Goal: Information Seeking & Learning: Find specific fact

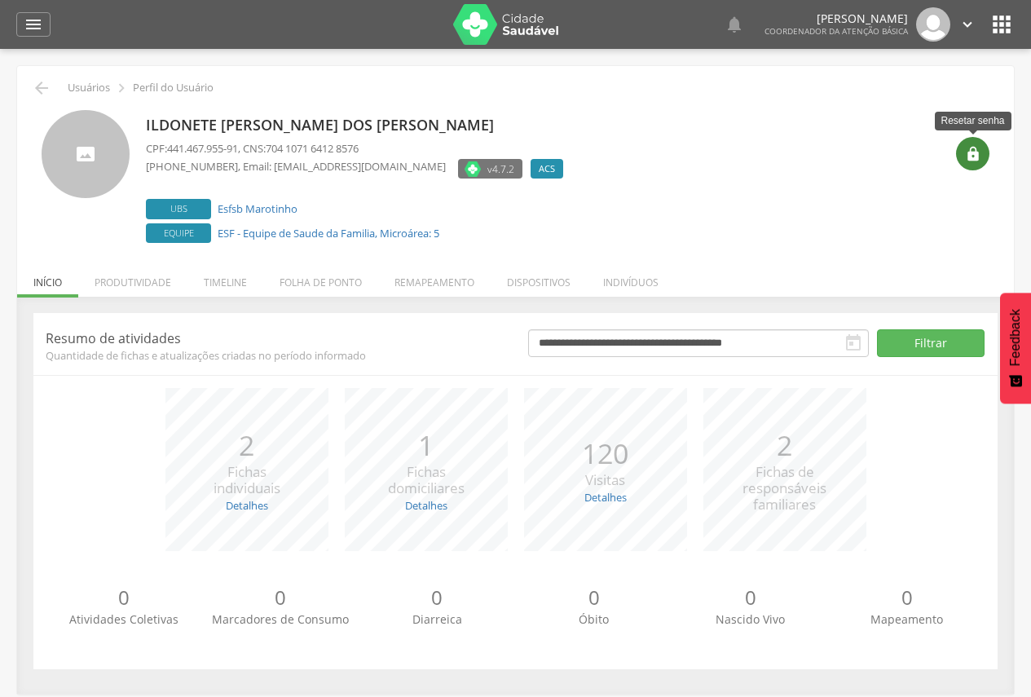
click at [978, 148] on icon "" at bounding box center [973, 154] width 16 height 16
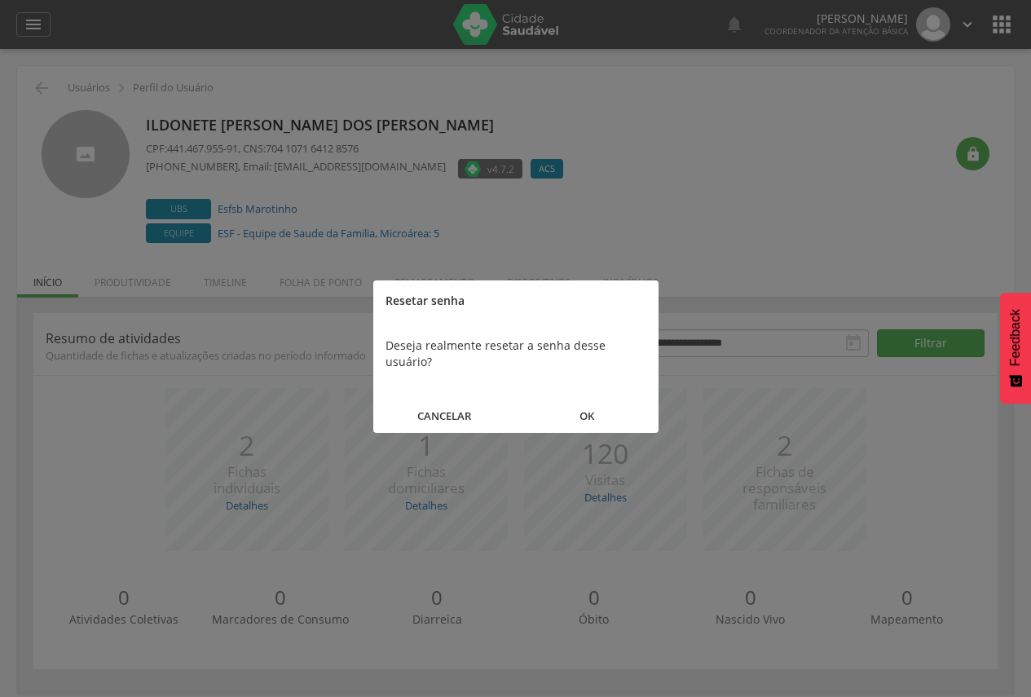
click at [594, 400] on button "OK" at bounding box center [587, 416] width 143 height 35
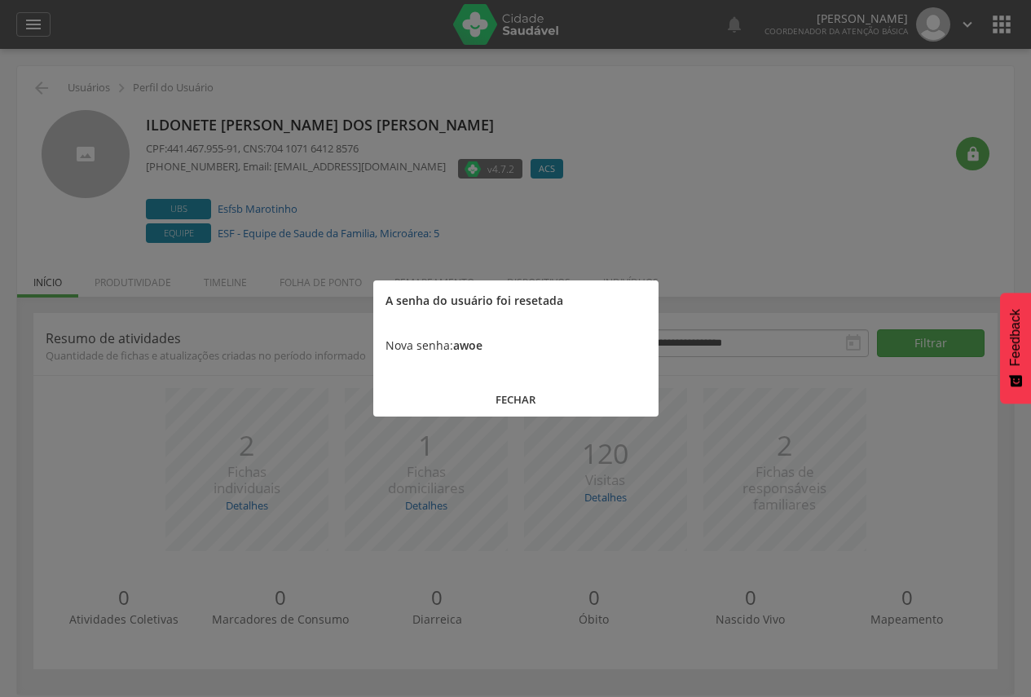
click at [513, 396] on button "FECHAR" at bounding box center [515, 399] width 285 height 35
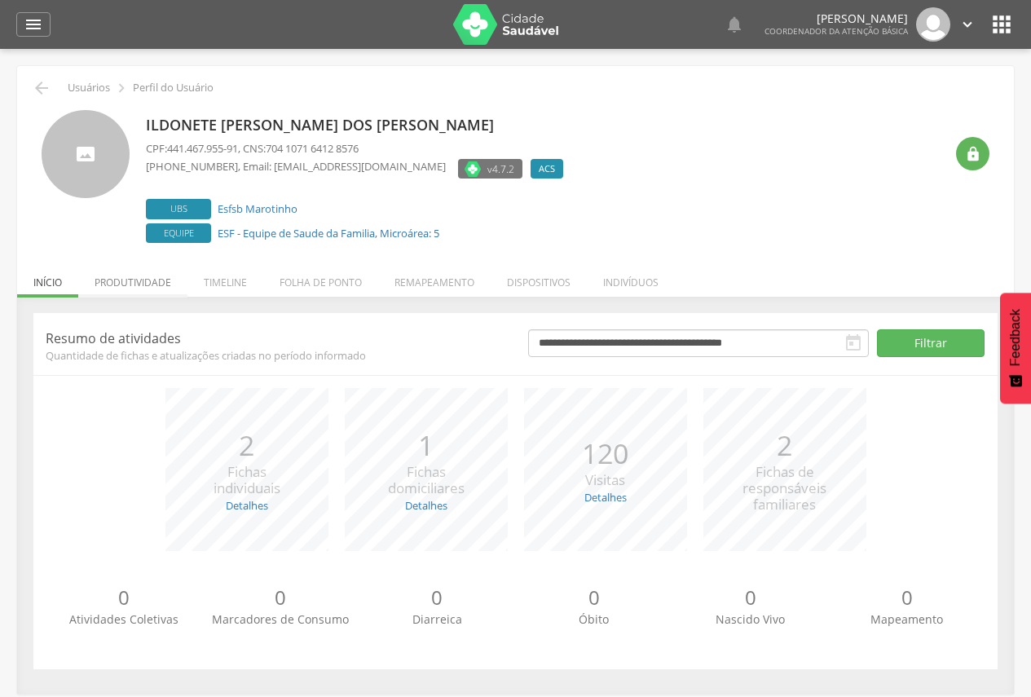
click at [149, 284] on li "Produtividade" at bounding box center [132, 278] width 109 height 38
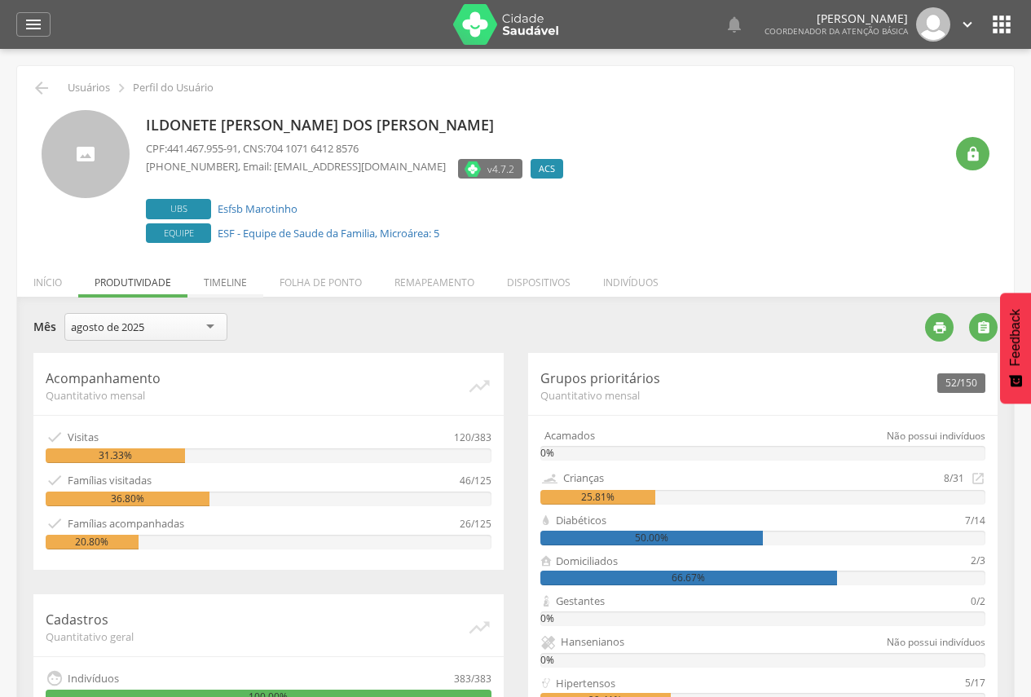
click at [235, 275] on li "Timeline" at bounding box center [225, 278] width 76 height 38
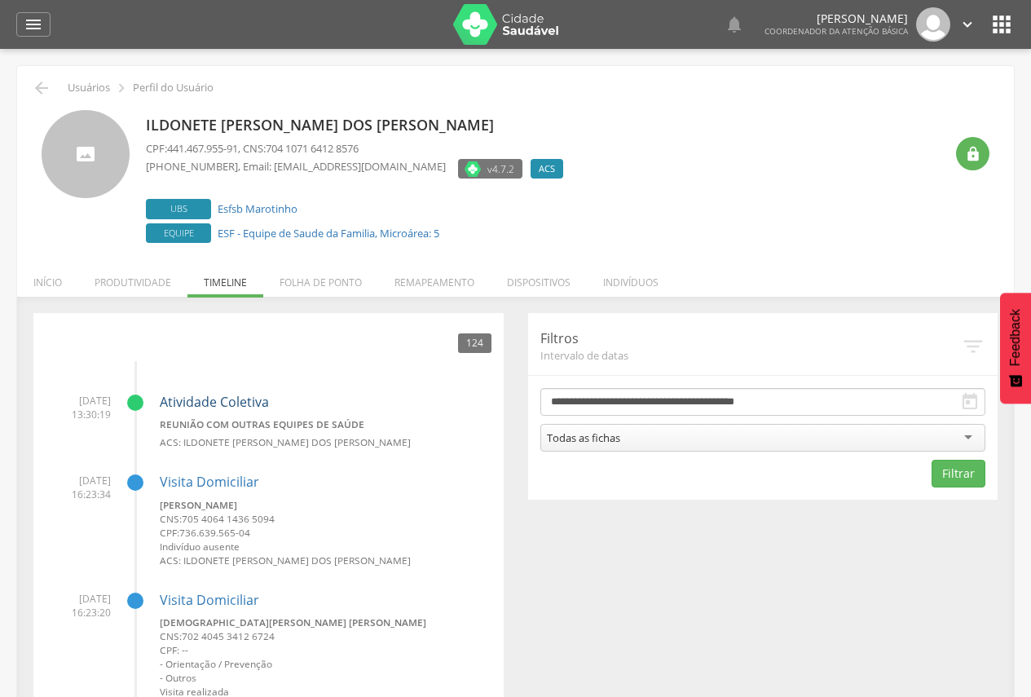
click at [246, 407] on link "Atividade Coletiva" at bounding box center [214, 402] width 109 height 18
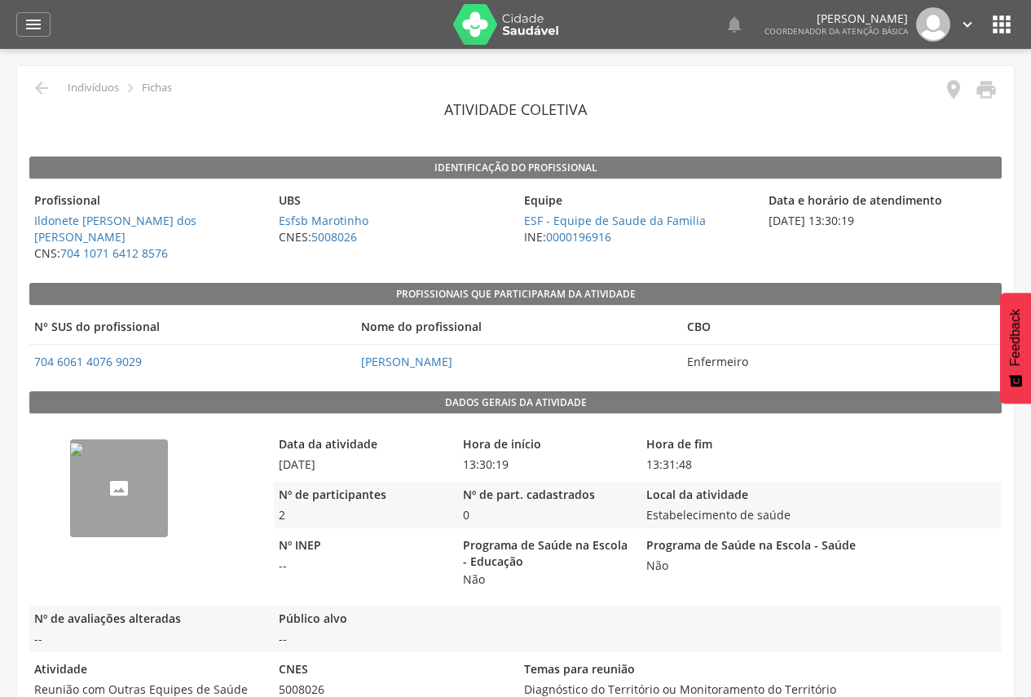
click at [83, 456] on img "689b6c7a8e42219e8c03641b" at bounding box center [76, 449] width 13 height 13
click at [33, 22] on icon "" at bounding box center [34, 25] width 20 height 20
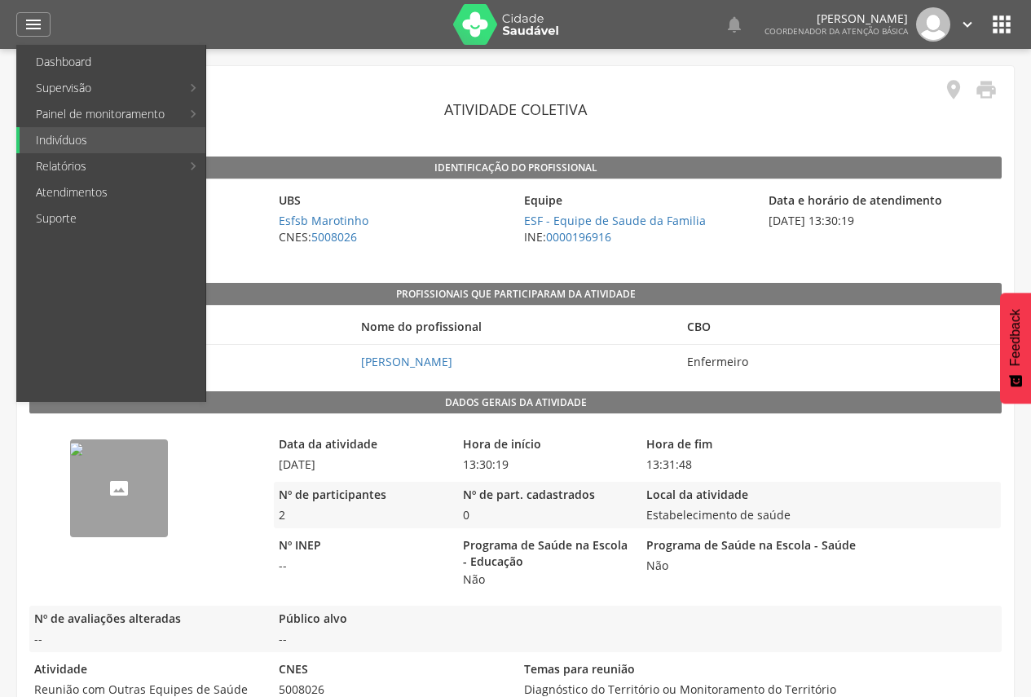
click at [543, 28] on img at bounding box center [506, 24] width 106 height 41
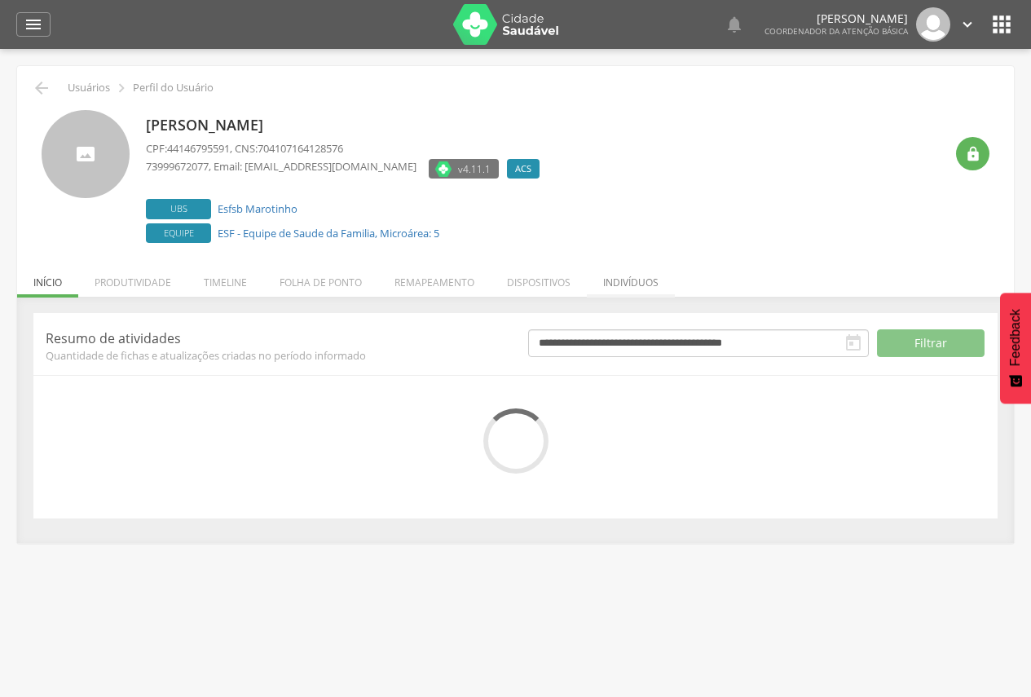
click at [629, 275] on li "Indivíduos" at bounding box center [631, 278] width 88 height 38
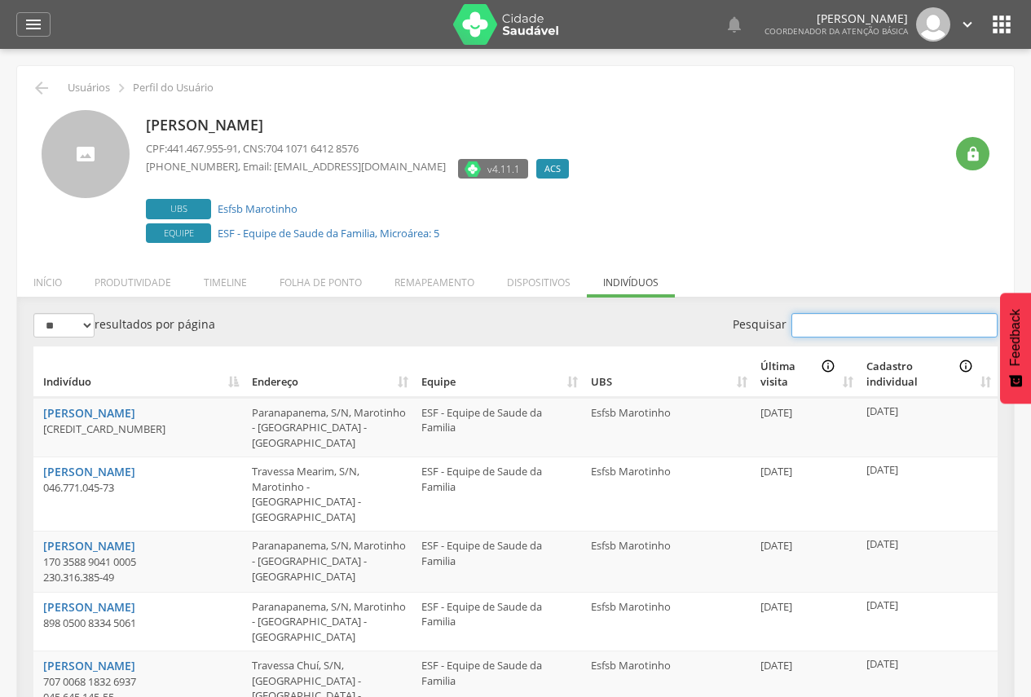
click at [826, 333] on input "Pesquisar" at bounding box center [894, 325] width 206 height 24
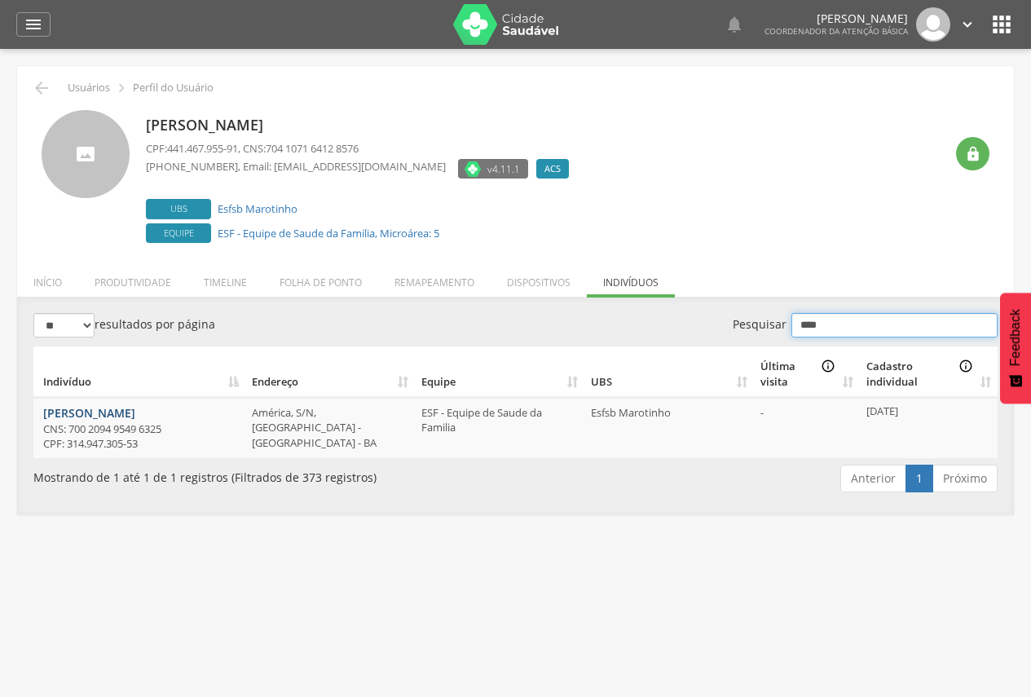
type input "****"
click at [132, 413] on link "Eunice Maria de Jesus" at bounding box center [89, 412] width 92 height 15
drag, startPoint x: 592, startPoint y: 416, endPoint x: 725, endPoint y: 410, distance: 133.8
click at [725, 410] on td "Esfsb Marotinho" at bounding box center [669, 428] width 170 height 60
drag, startPoint x: 249, startPoint y: 411, endPoint x: 376, endPoint y: 448, distance: 131.8
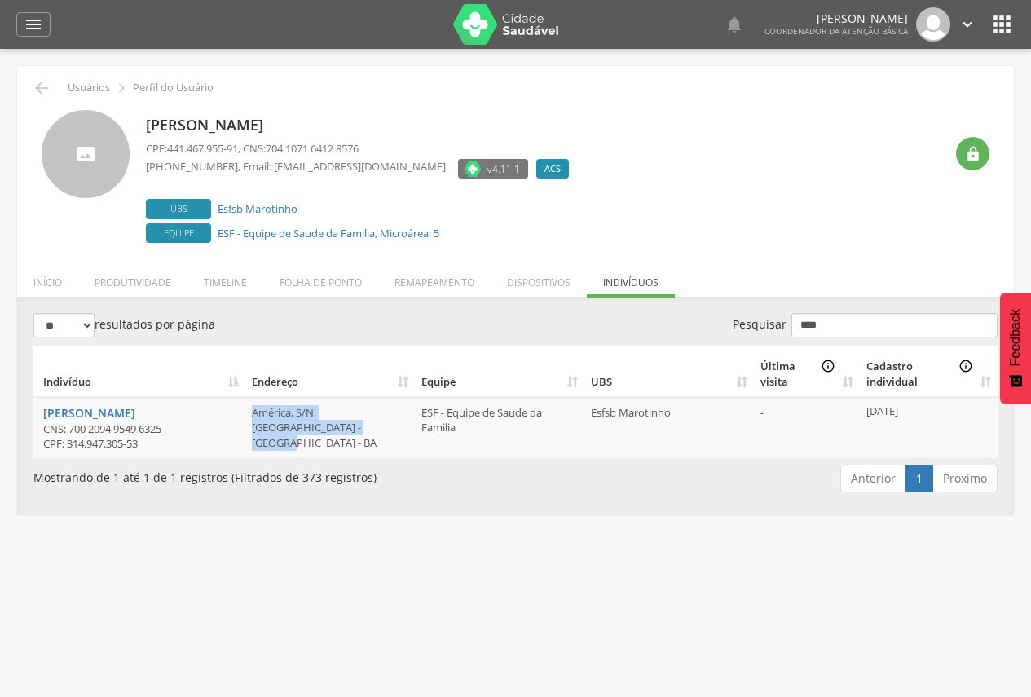
click at [376, 448] on td "América, S/N, Novo Prado - Itamaraju - BA" at bounding box center [330, 428] width 170 height 60
